Goal: Obtain resource: Download file/media

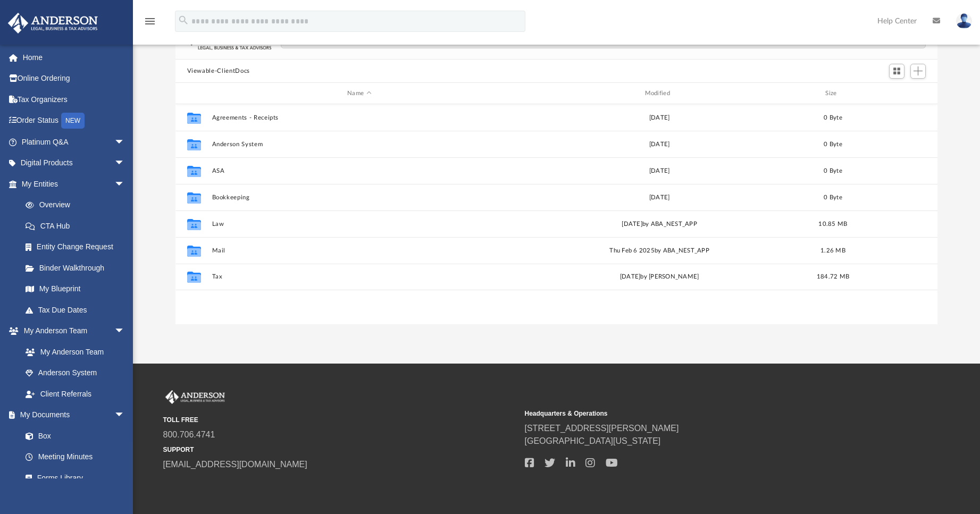
scroll to position [106, 0]
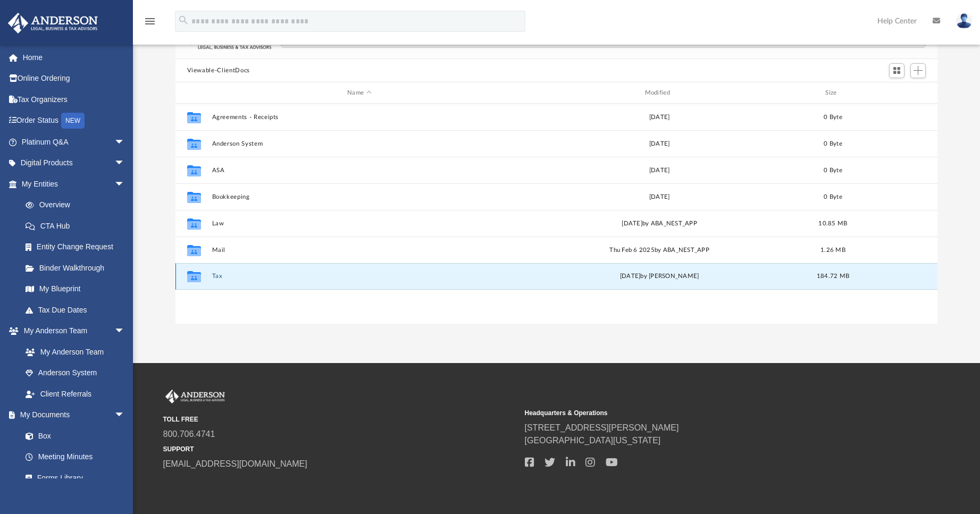
click at [216, 277] on button "Tax" at bounding box center [359, 276] width 295 height 7
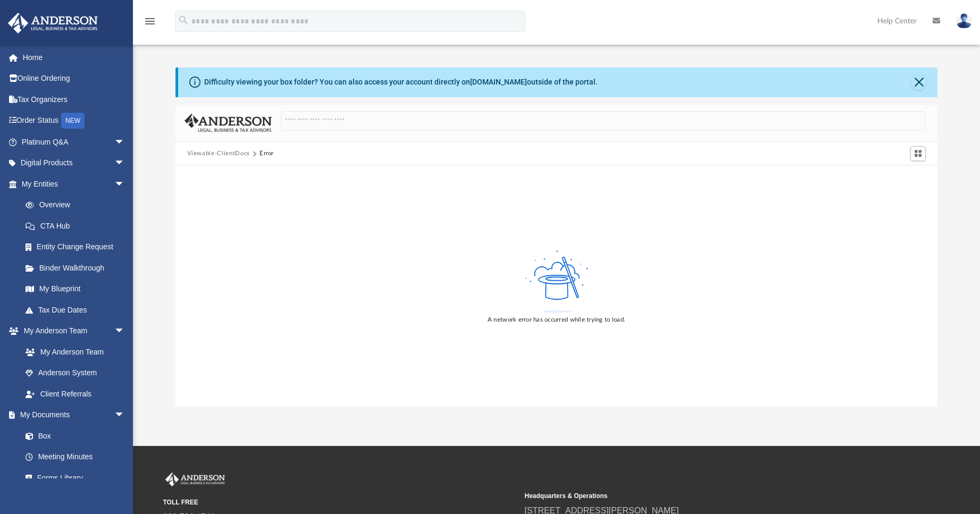
scroll to position [0, 0]
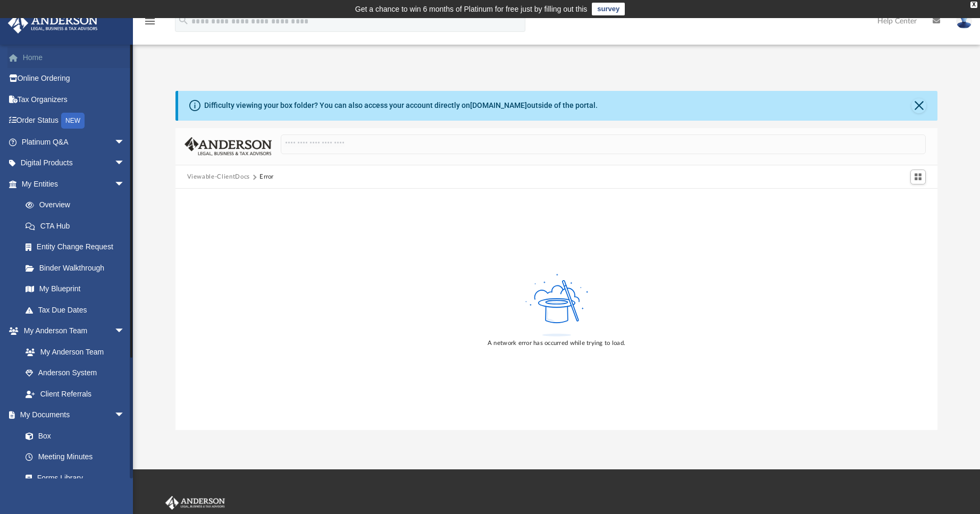
click at [27, 56] on link "Home" at bounding box center [73, 57] width 133 height 21
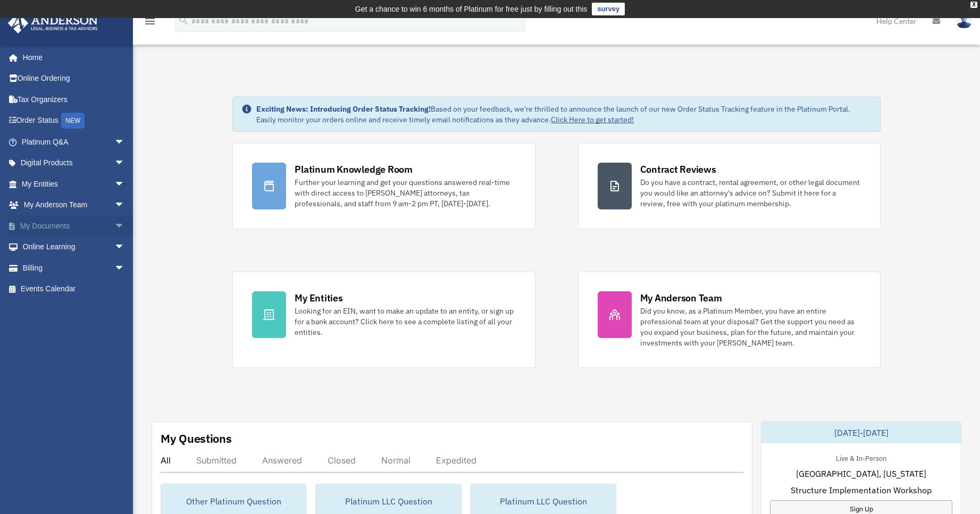
click at [114, 223] on span "arrow_drop_down" at bounding box center [124, 226] width 21 height 22
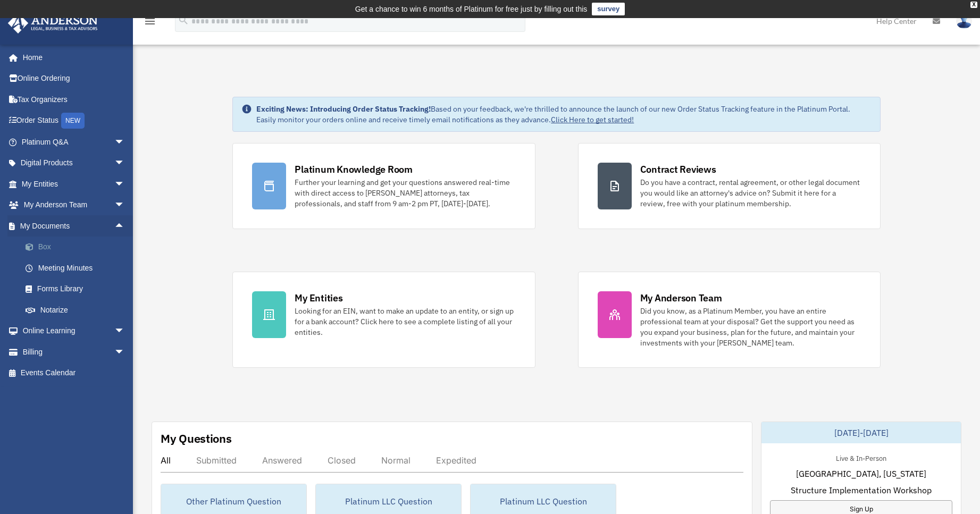
click at [45, 243] on link "Box" at bounding box center [78, 247] width 126 height 21
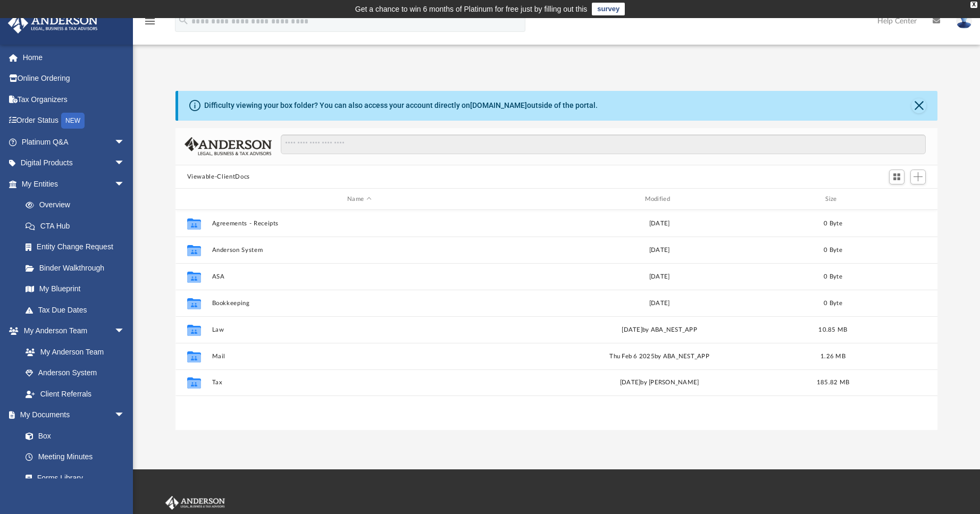
scroll to position [234, 754]
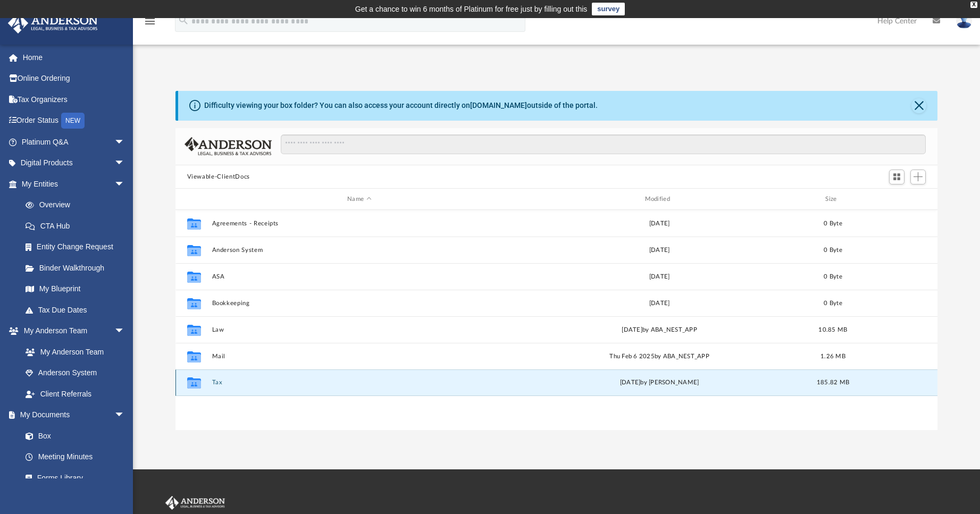
click at [215, 385] on button "Tax" at bounding box center [359, 383] width 295 height 7
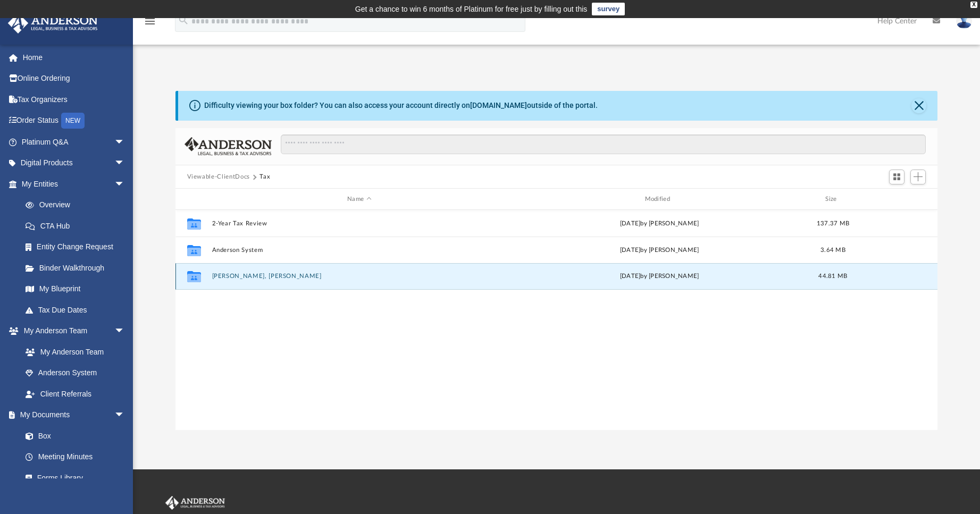
click at [237, 277] on button "[PERSON_NAME], [PERSON_NAME]" at bounding box center [359, 276] width 295 height 7
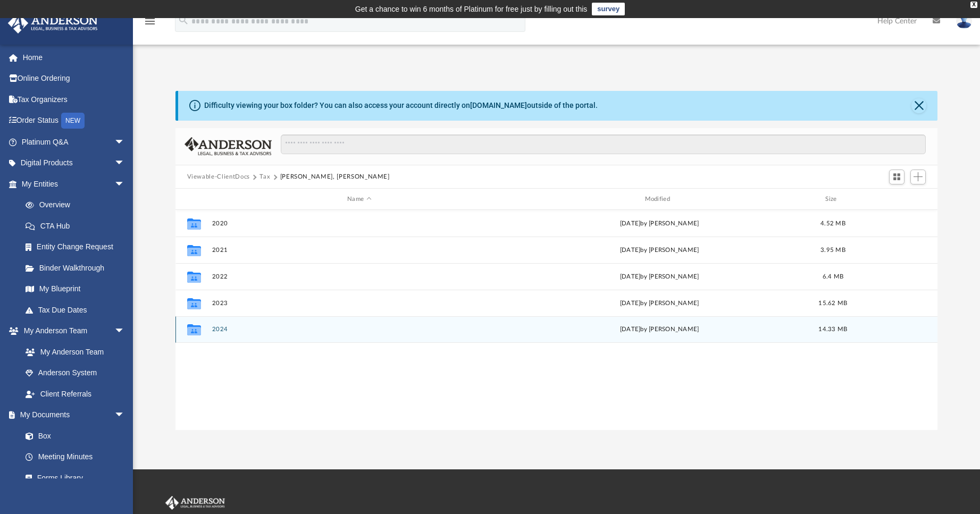
click at [215, 326] on button "2024" at bounding box center [359, 329] width 295 height 7
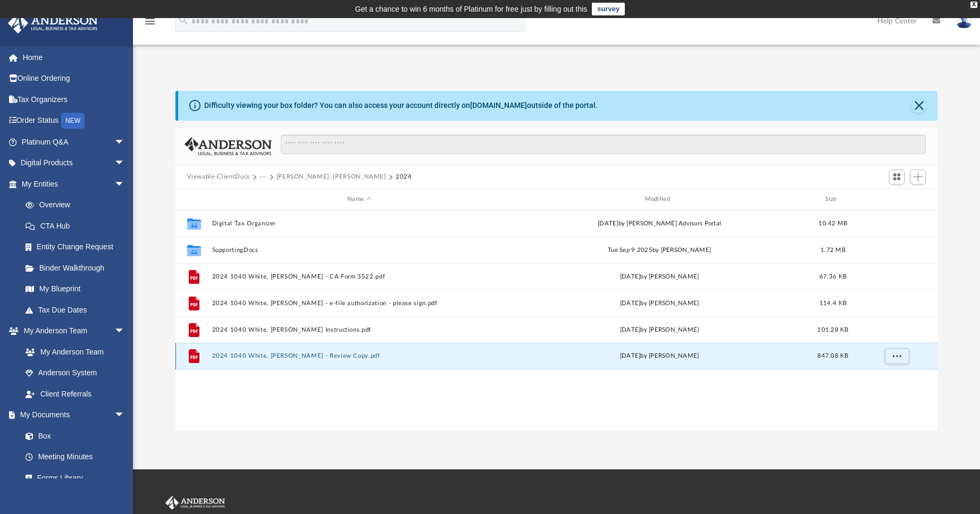
click at [284, 356] on button "2024 1040 White, [PERSON_NAME] - Review Copy.pdf" at bounding box center [359, 356] width 295 height 7
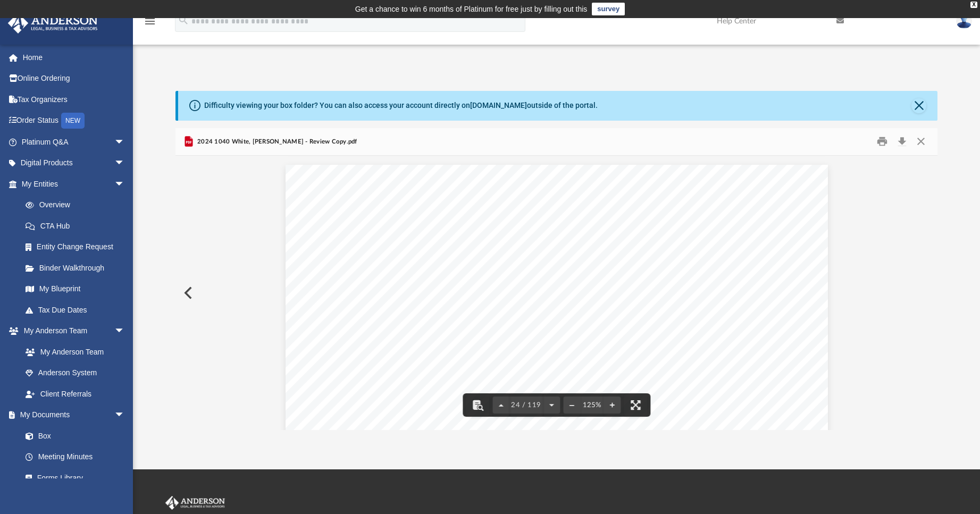
scroll to position [16186, 0]
